Goal: Navigation & Orientation: Find specific page/section

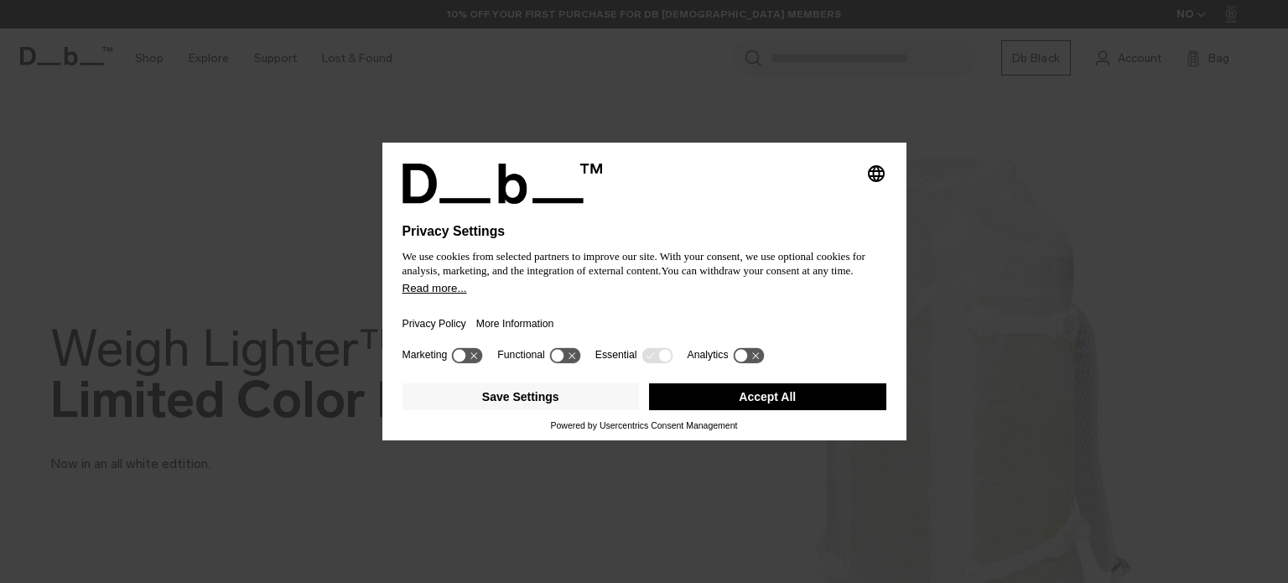
click at [647, 309] on div "Privacy Policy More Information" at bounding box center [644, 318] width 484 height 49
click at [548, 398] on button "Save Settings" at bounding box center [520, 396] width 237 height 27
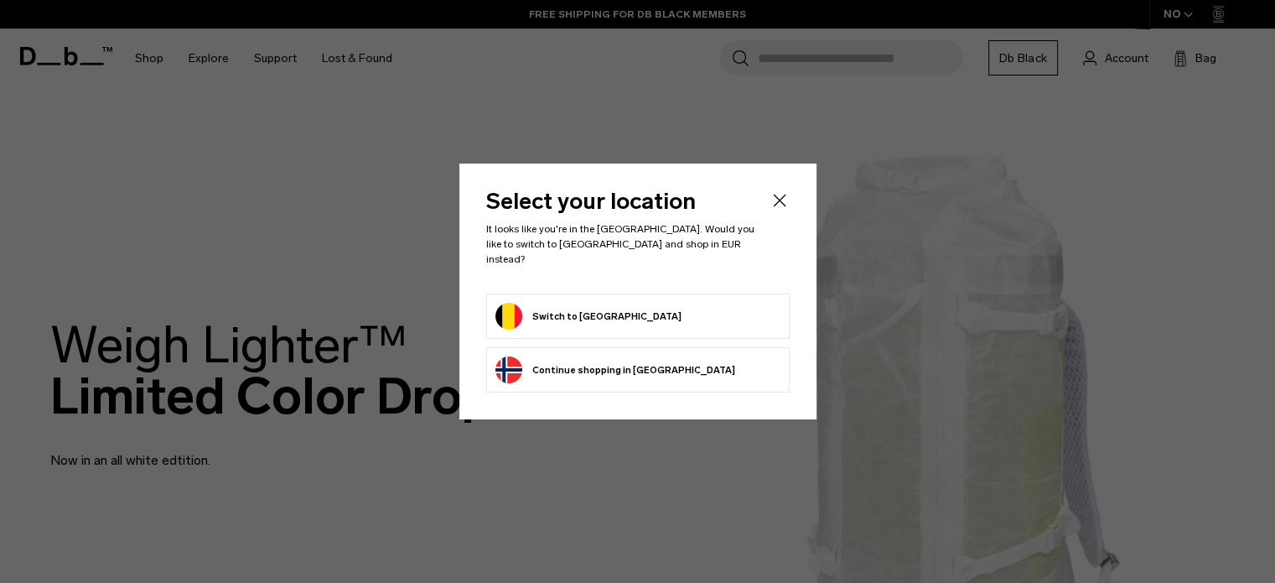
click at [560, 303] on button "Switch to [GEOGRAPHIC_DATA]" at bounding box center [589, 316] width 186 height 27
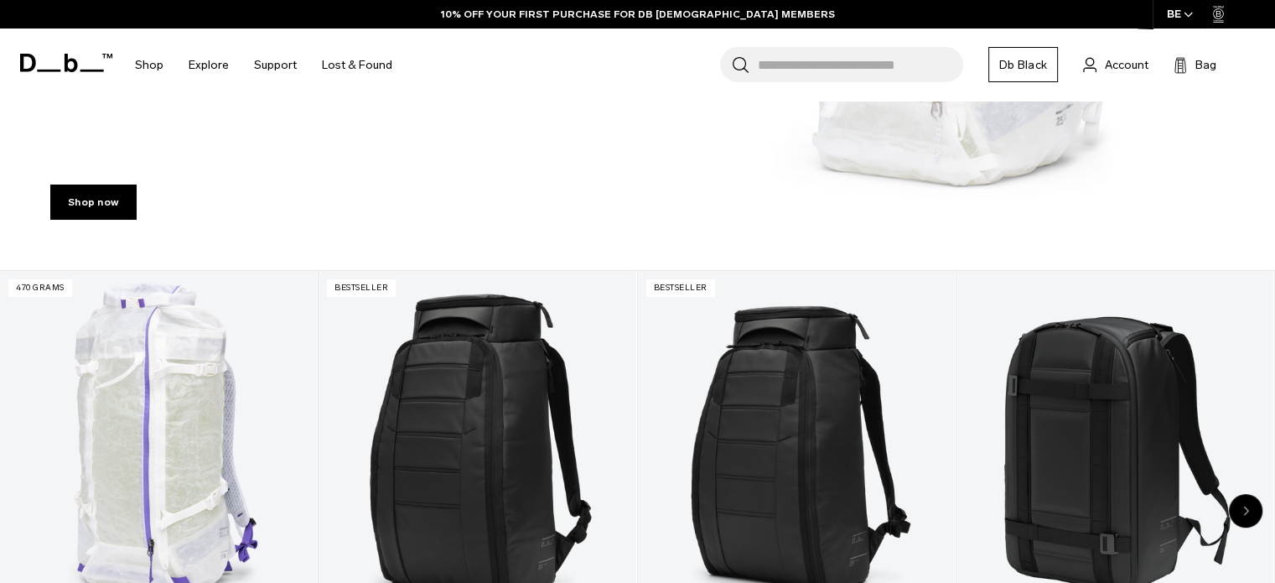
scroll to position [563, 0]
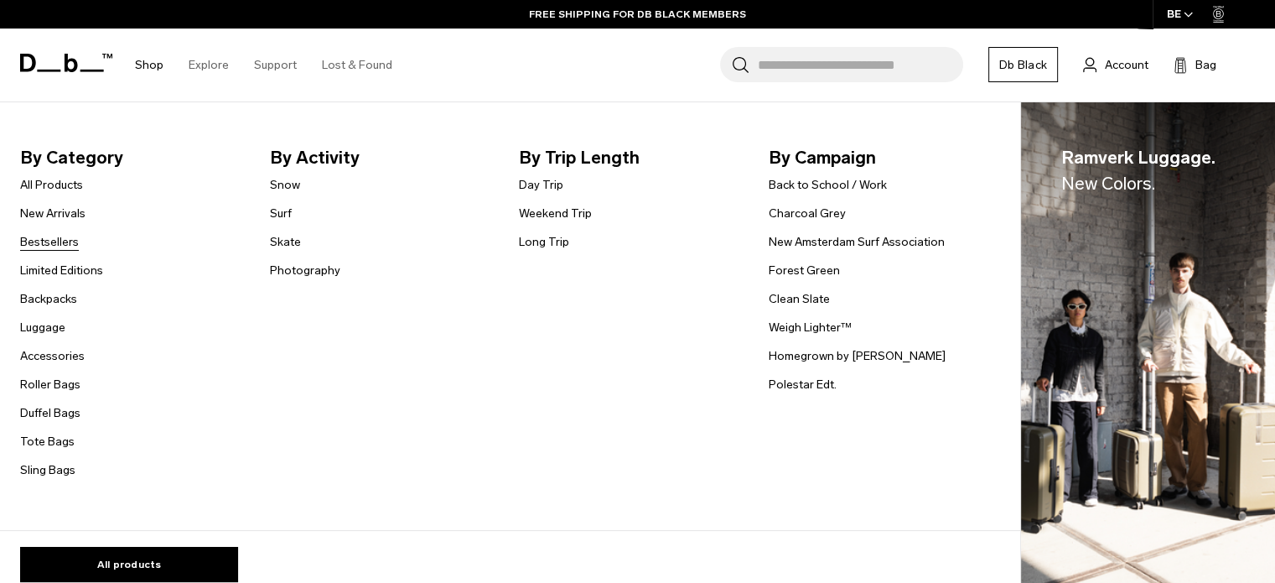
click at [54, 241] on link "Bestsellers" at bounding box center [49, 242] width 59 height 18
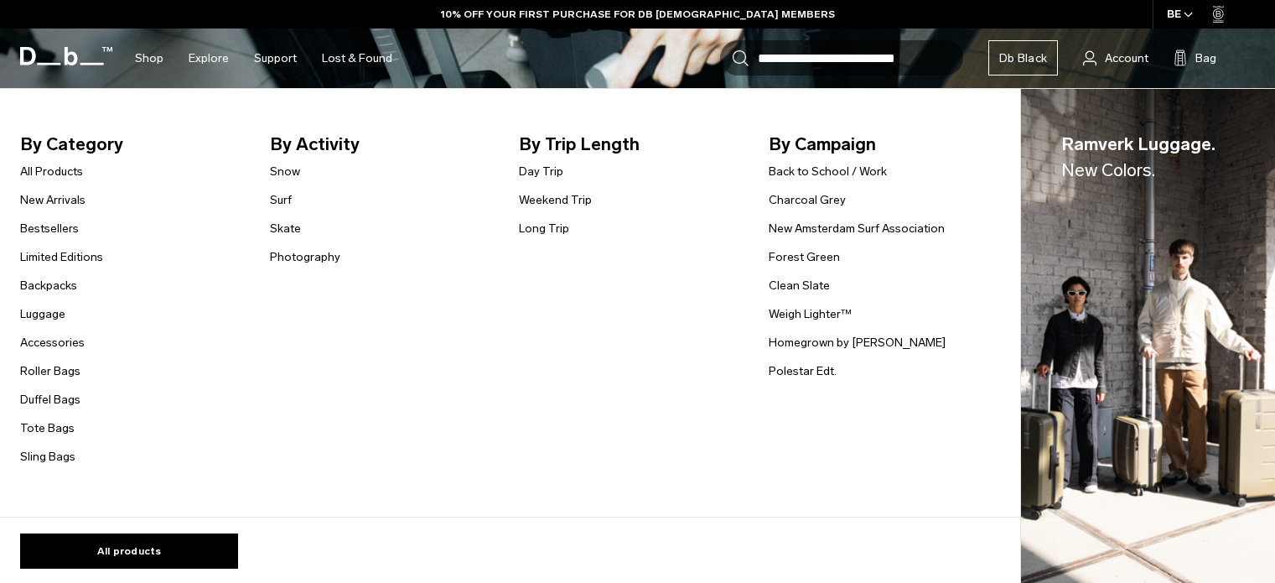
scroll to position [627, 0]
